Goal: Task Accomplishment & Management: Manage account settings

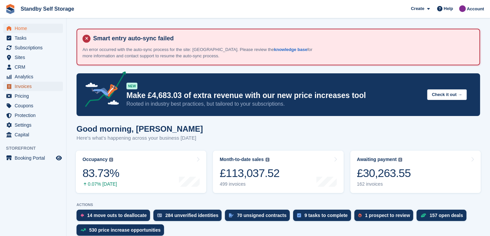
click at [23, 87] on span "Invoices" at bounding box center [35, 86] width 40 height 9
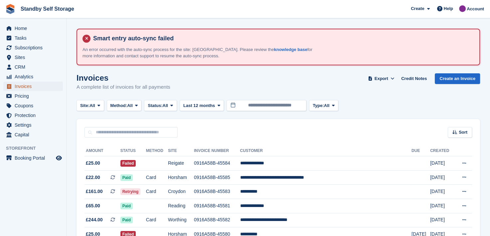
drag, startPoint x: 25, startPoint y: 86, endPoint x: 36, endPoint y: 89, distance: 11.8
click at [25, 86] on span "Invoices" at bounding box center [35, 86] width 40 height 9
drag, startPoint x: 101, startPoint y: 107, endPoint x: 103, endPoint y: 129, distance: 22.4
click at [101, 107] on span at bounding box center [98, 104] width 5 height 5
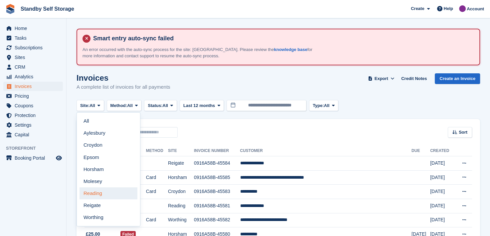
click at [93, 197] on link "Reading" at bounding box center [109, 193] width 58 height 12
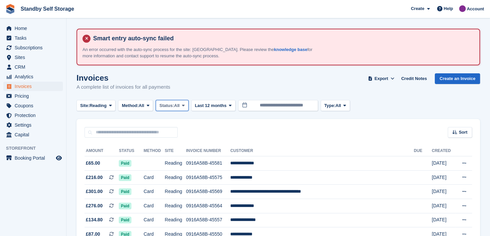
click at [184, 105] on icon at bounding box center [183, 105] width 3 height 4
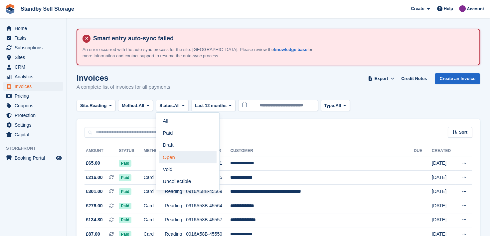
click at [165, 157] on link "Open" at bounding box center [188, 157] width 58 height 12
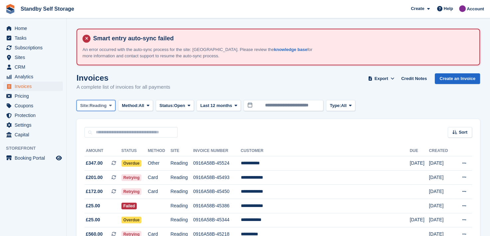
click at [111, 105] on icon at bounding box center [110, 105] width 3 height 4
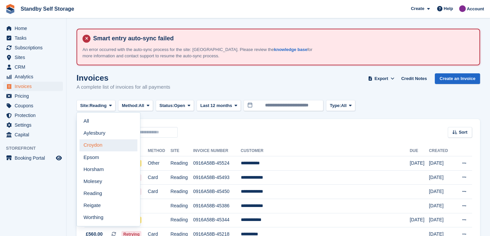
click at [100, 144] on link "Croydon" at bounding box center [109, 145] width 58 height 12
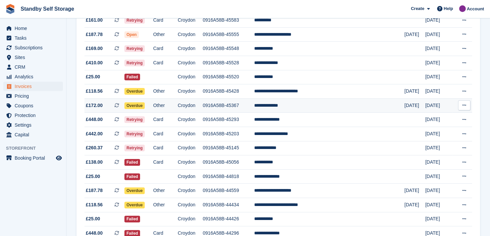
scroll to position [133, 0]
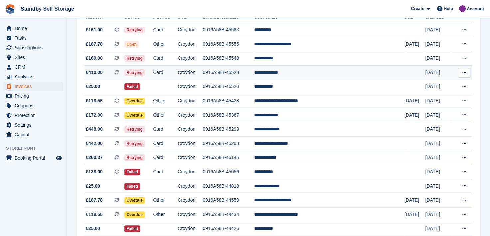
click at [254, 73] on td "0916A58B-45528" at bounding box center [229, 72] width 52 height 14
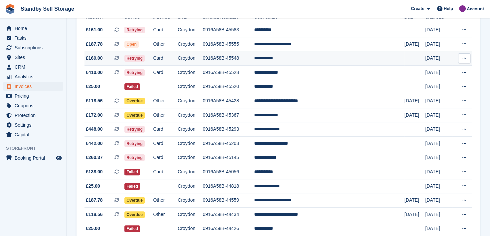
scroll to position [100, 0]
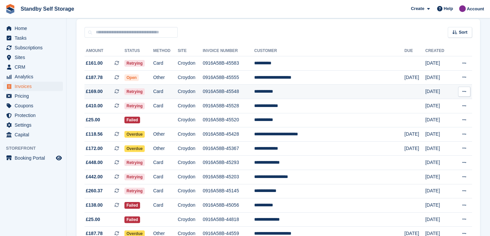
click at [252, 92] on td "0916A58B-45548" at bounding box center [229, 92] width 52 height 14
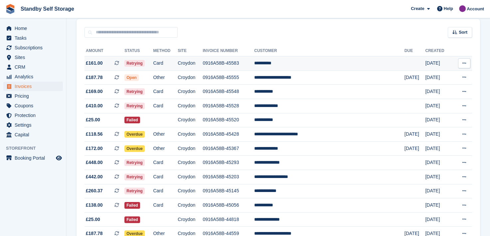
drag, startPoint x: 237, startPoint y: 64, endPoint x: 248, endPoint y: 65, distance: 11.4
click at [237, 64] on td "0916A58B-45583" at bounding box center [229, 63] width 52 height 14
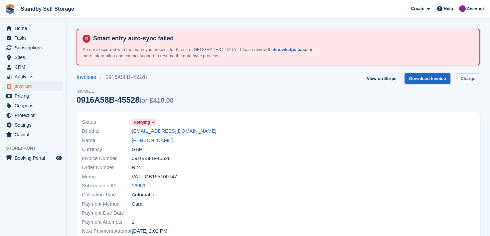
click at [468, 77] on link "Charge" at bounding box center [468, 78] width 24 height 11
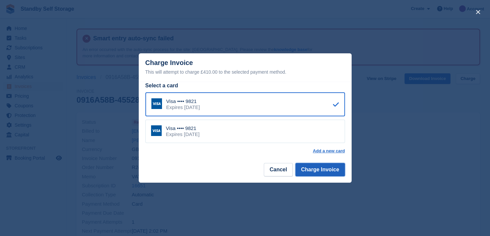
click at [322, 164] on button "Charge Invoice" at bounding box center [320, 169] width 50 height 13
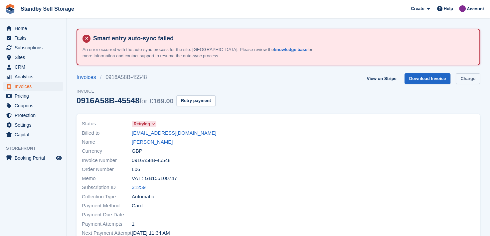
click at [464, 76] on link "Charge" at bounding box center [468, 78] width 24 height 11
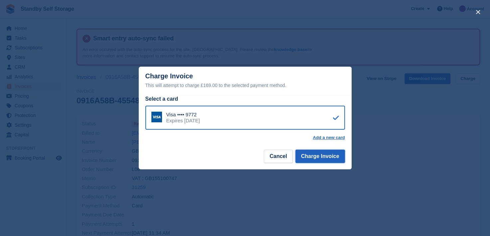
click at [309, 157] on button "Charge Invoice" at bounding box center [320, 155] width 50 height 13
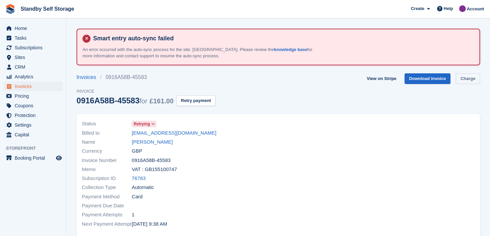
click at [466, 79] on link "Charge" at bounding box center [468, 78] width 24 height 11
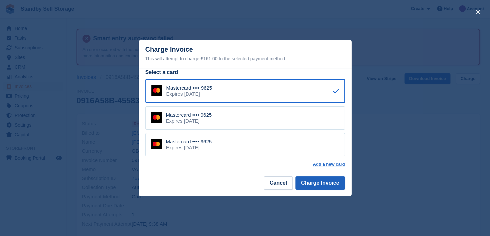
click at [335, 176] on footer "Cancel Charge Invoice" at bounding box center [245, 185] width 213 height 21
click at [328, 180] on button "Charge Invoice" at bounding box center [320, 182] width 50 height 13
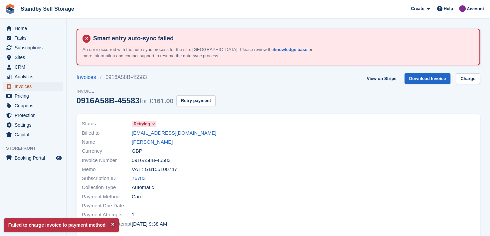
click at [19, 86] on span "Invoices" at bounding box center [35, 86] width 40 height 9
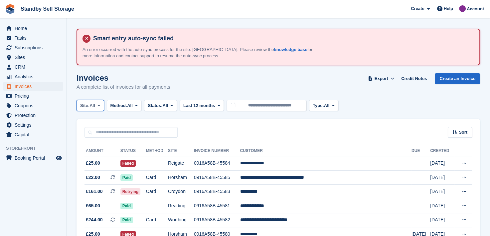
click at [100, 105] on icon at bounding box center [98, 105] width 3 height 4
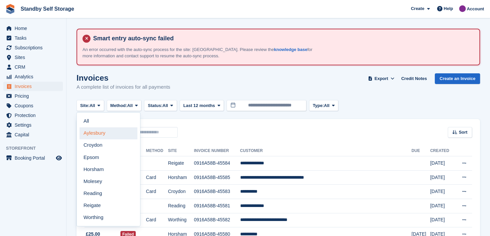
click at [92, 132] on link "Aylesbury" at bounding box center [109, 133] width 58 height 12
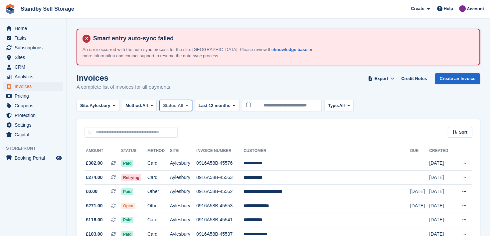
click at [192, 105] on button "Status: All" at bounding box center [175, 105] width 33 height 11
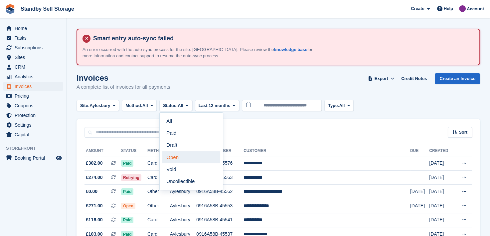
click at [172, 160] on link "Open" at bounding box center [191, 157] width 58 height 12
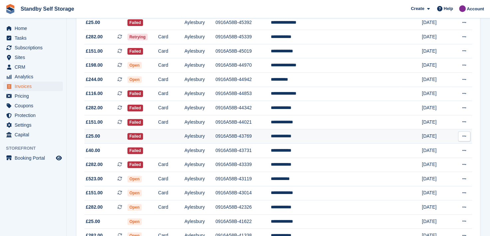
scroll to position [186, 0]
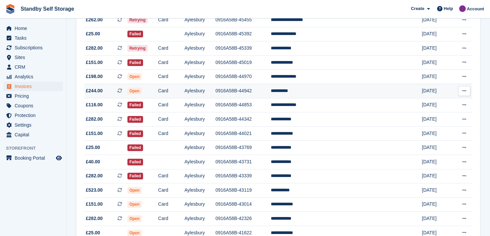
click at [321, 91] on td "**********" at bounding box center [335, 91] width 129 height 14
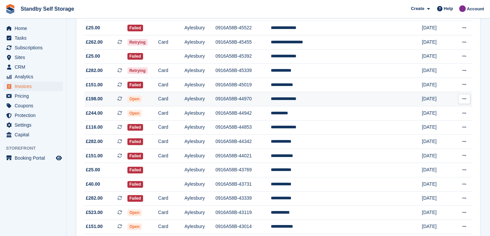
scroll to position [152, 0]
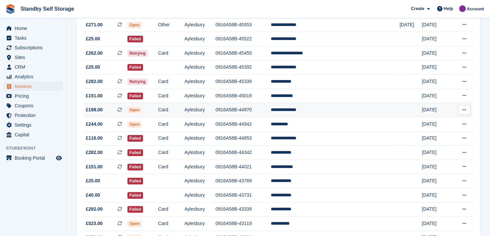
click at [313, 109] on td "**********" at bounding box center [335, 110] width 129 height 14
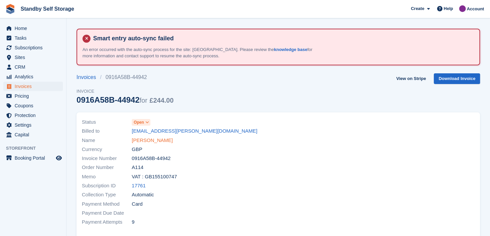
click at [141, 138] on link "[PERSON_NAME]" at bounding box center [152, 140] width 41 height 8
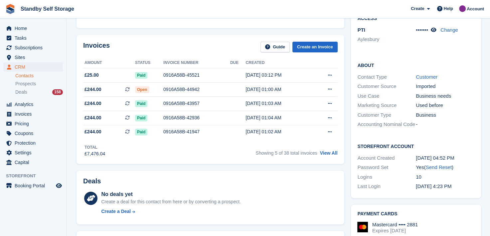
scroll to position [166, 0]
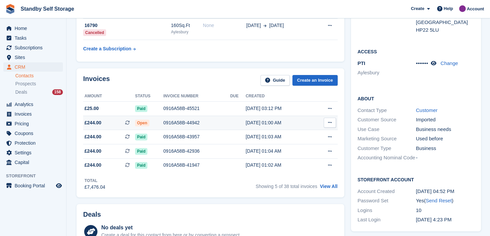
click at [171, 122] on div "0916A58B-44942" at bounding box center [196, 122] width 67 height 7
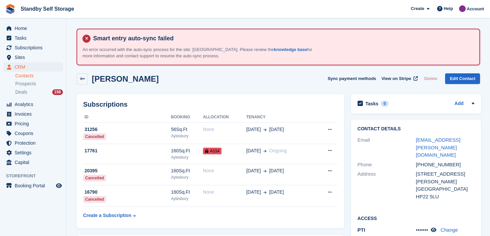
scroll to position [166, 0]
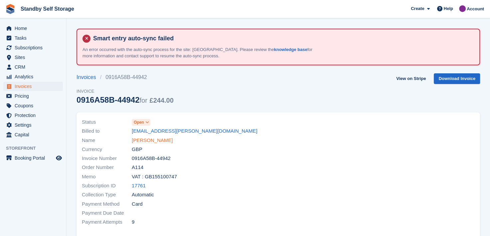
click at [150, 139] on link "Paul Goras" at bounding box center [152, 140] width 41 height 8
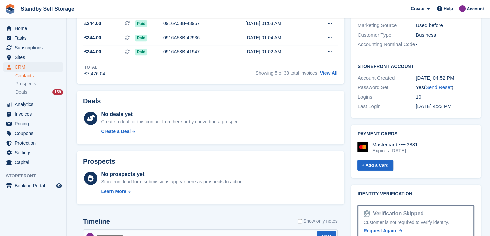
scroll to position [100, 0]
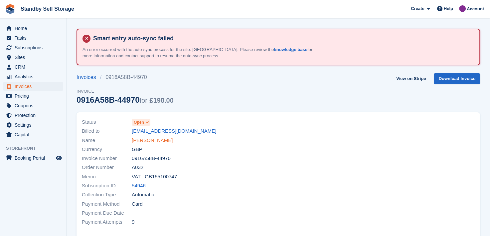
click at [151, 139] on link "[PERSON_NAME]" at bounding box center [152, 140] width 41 height 8
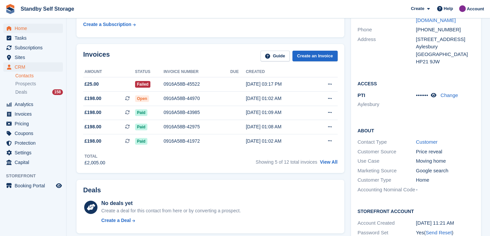
scroll to position [33, 0]
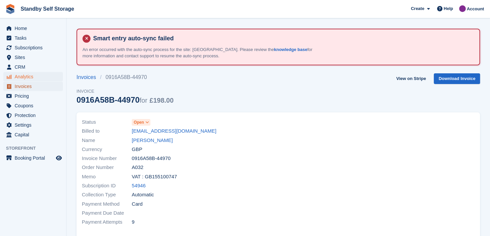
drag, startPoint x: 19, startPoint y: 86, endPoint x: 48, endPoint y: 77, distance: 30.0
click at [19, 86] on span "Invoices" at bounding box center [35, 86] width 40 height 9
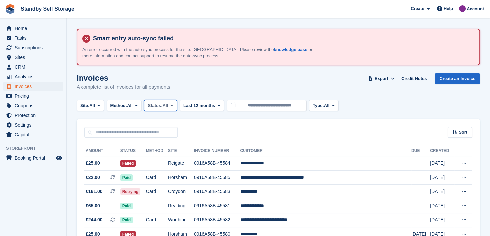
click at [173, 104] on icon at bounding box center [171, 105] width 3 height 4
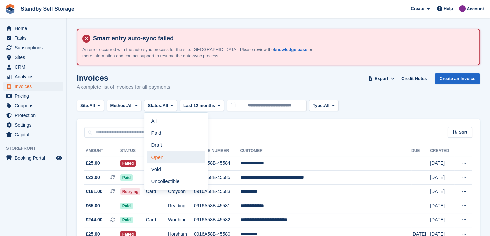
click at [160, 157] on link "Open" at bounding box center [176, 157] width 58 height 12
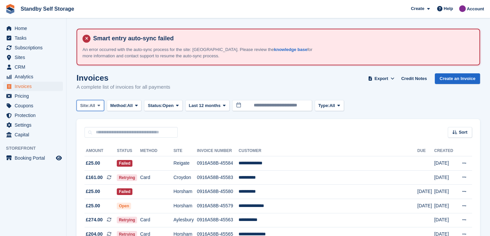
click at [99, 106] on icon at bounding box center [98, 105] width 3 height 4
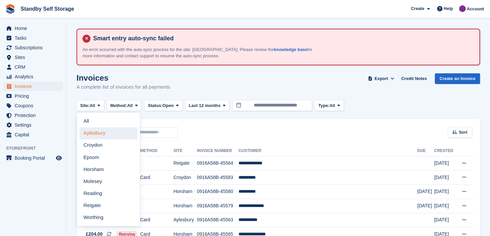
click at [95, 132] on link "Aylesbury" at bounding box center [109, 133] width 58 height 12
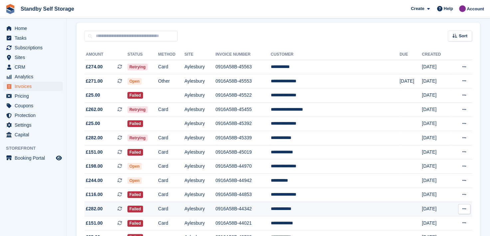
scroll to position [100, 0]
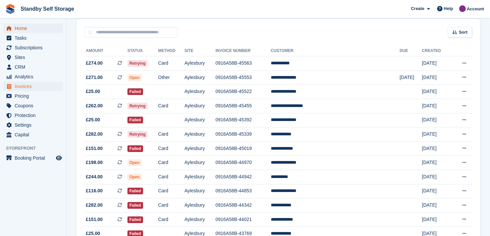
drag, startPoint x: 20, startPoint y: 29, endPoint x: 29, endPoint y: 29, distance: 9.7
click at [20, 29] on span "Home" at bounding box center [35, 28] width 40 height 9
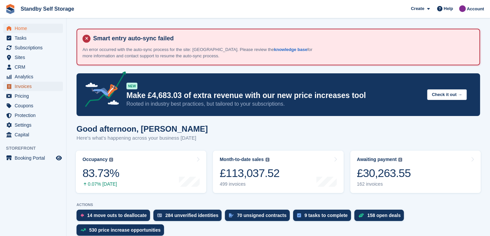
click at [19, 86] on span "Invoices" at bounding box center [35, 86] width 40 height 9
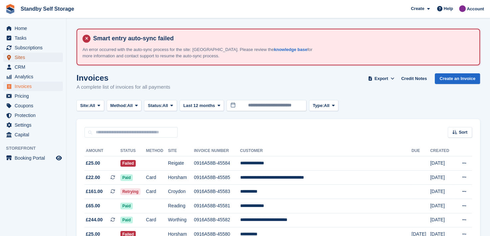
click at [17, 57] on span "Sites" at bounding box center [35, 57] width 40 height 9
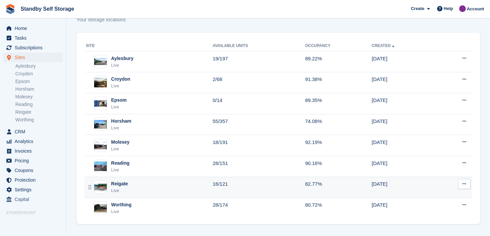
scroll to position [68, 0]
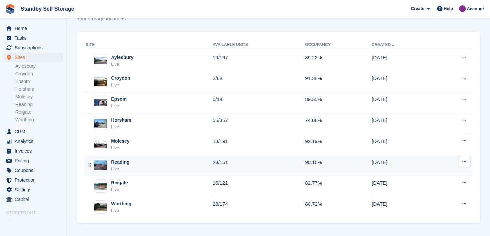
click at [120, 157] on td "Reading Live" at bounding box center [149, 165] width 128 height 21
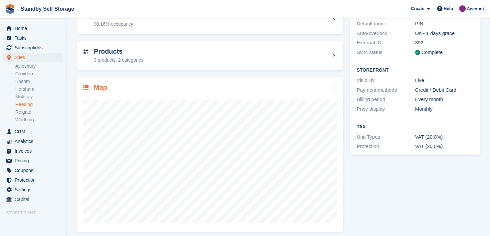
scroll to position [128, 0]
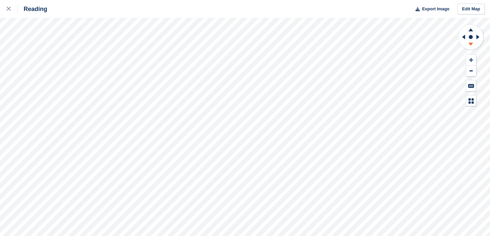
click at [470, 44] on icon at bounding box center [470, 44] width 5 height 3
click at [470, 29] on icon at bounding box center [470, 29] width 5 height 3
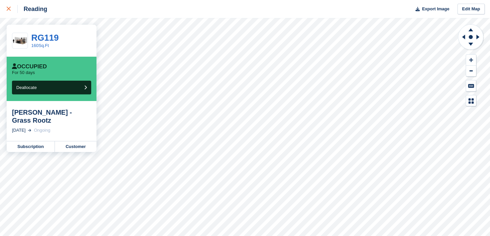
click at [7, 9] on icon at bounding box center [9, 9] width 4 height 4
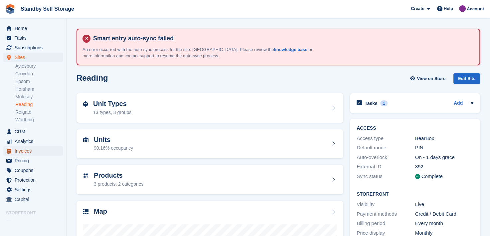
click at [19, 150] on span "Invoices" at bounding box center [35, 150] width 40 height 9
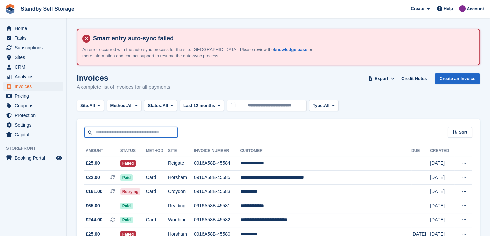
click at [112, 134] on input "text" at bounding box center [131, 132] width 93 height 11
type input "*****"
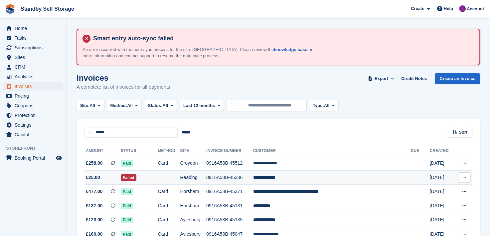
click at [293, 176] on td "**********" at bounding box center [332, 177] width 158 height 14
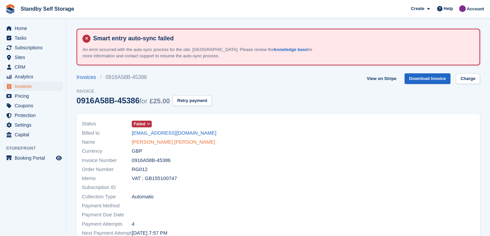
click at [143, 140] on link "Bridget Peter" at bounding box center [174, 142] width 84 height 8
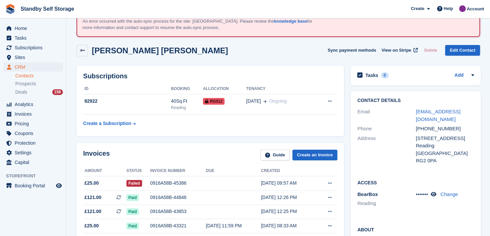
scroll to position [100, 0]
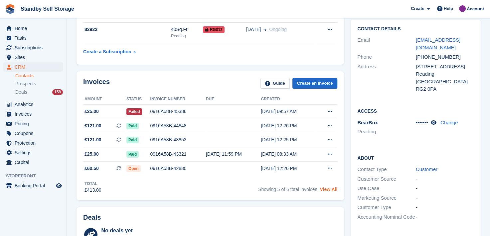
click at [327, 189] on link "View All" at bounding box center [329, 188] width 18 height 5
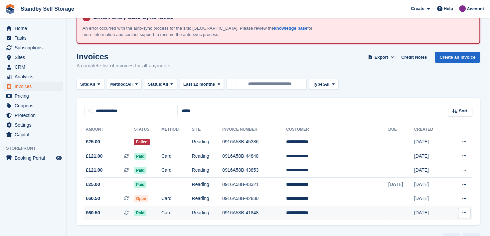
scroll to position [33, 0]
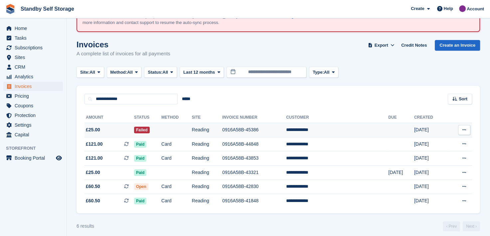
click at [335, 129] on td "**********" at bounding box center [337, 130] width 102 height 14
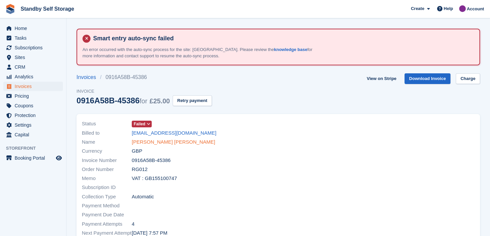
click at [157, 141] on link "[PERSON_NAME] [PERSON_NAME]" at bounding box center [174, 142] width 84 height 8
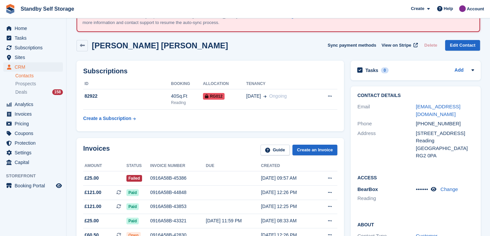
scroll to position [100, 0]
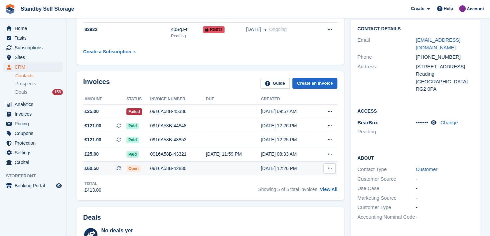
click at [329, 169] on icon at bounding box center [330, 168] width 4 height 4
click at [288, 189] on p "View on Stripe" at bounding box center [304, 190] width 58 height 11
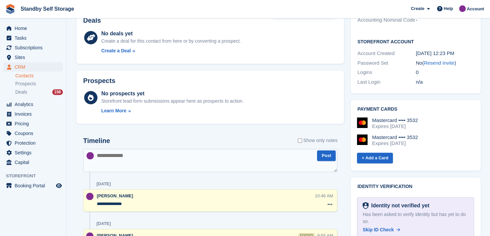
scroll to position [299, 0]
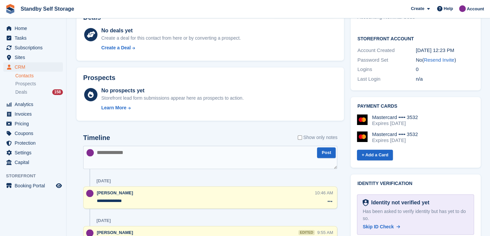
click at [132, 159] on textarea at bounding box center [210, 156] width 254 height 23
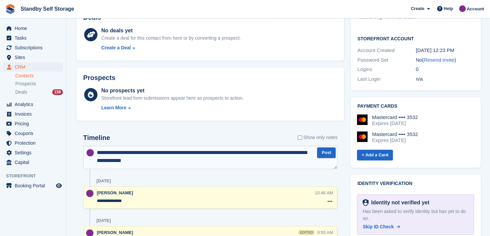
click at [146, 159] on textarea "**********" at bounding box center [210, 156] width 254 height 23
type textarea "**********"
click at [159, 160] on textarea "**********" at bounding box center [210, 156] width 254 height 23
